Goal: Find specific page/section: Find specific page/section

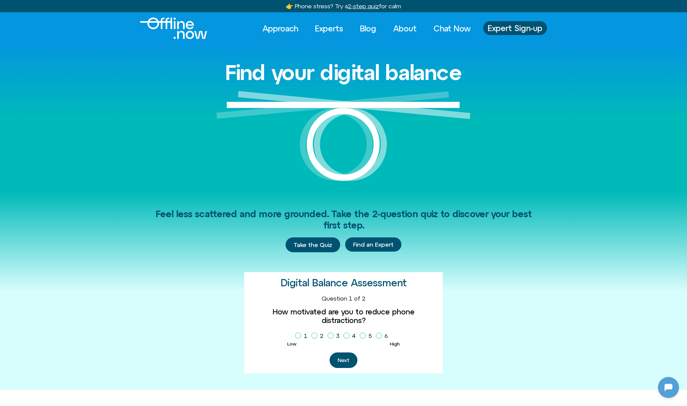
scroll to position [632, 0]
click at [298, 333] on span "Homepage Sign Up" at bounding box center [298, 336] width 6 height 6
click at [331, 353] on button "Next" at bounding box center [343, 361] width 28 height 16
click at [377, 335] on icon "Homepage Sign Up" at bounding box center [379, 335] width 4 height 3
click at [300, 334] on span "Homepage Sign Up" at bounding box center [298, 336] width 6 height 6
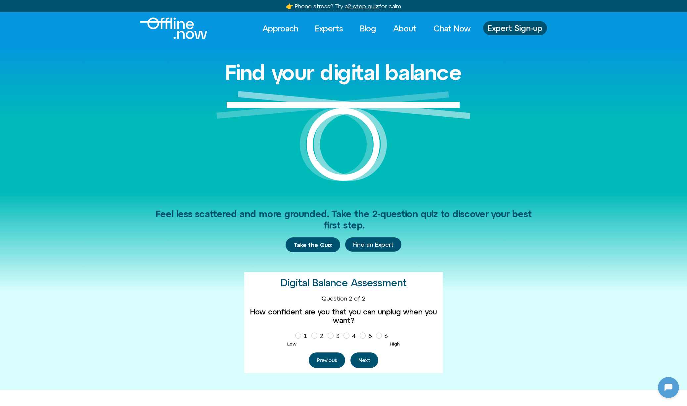
click at [335, 358] on button "Previous" at bounding box center [327, 361] width 36 height 16
click at [344, 334] on icon "Homepage Sign Up" at bounding box center [346, 335] width 4 height 3
click at [344, 354] on button "Next" at bounding box center [343, 361] width 28 height 16
click at [368, 360] on button "Next" at bounding box center [364, 361] width 28 height 16
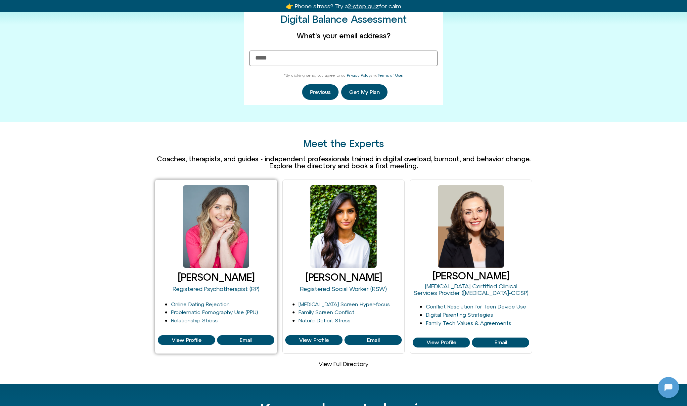
scroll to position [426, 0]
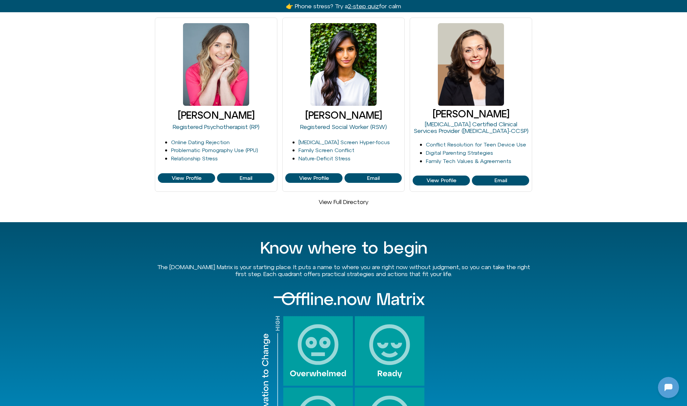
click at [347, 205] on div "View Full Directory" at bounding box center [343, 201] width 377 height 7
click at [348, 199] on link "View Full Directory" at bounding box center [344, 201] width 50 height 7
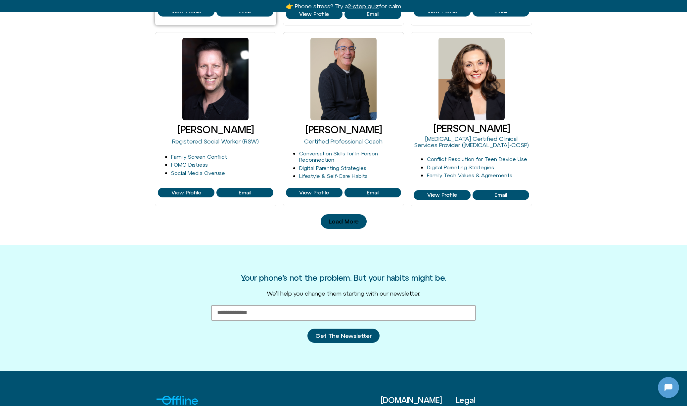
scroll to position [648, 0]
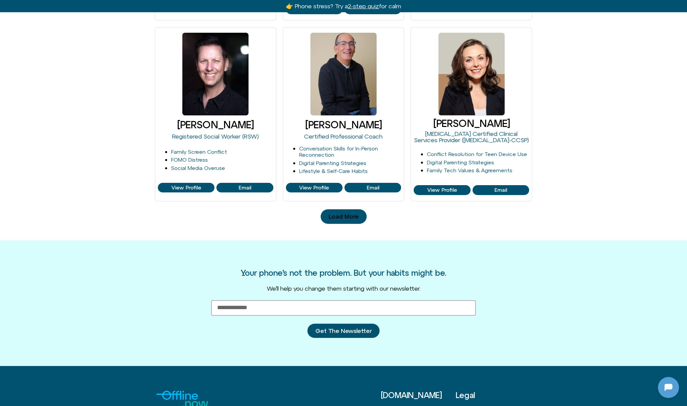
click at [359, 217] on link "Load More" at bounding box center [344, 216] width 46 height 15
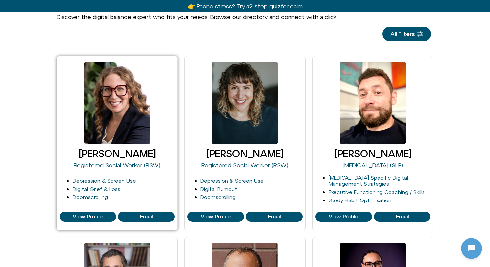
scroll to position [636, 0]
